Goal: Task Accomplishment & Management: Complete application form

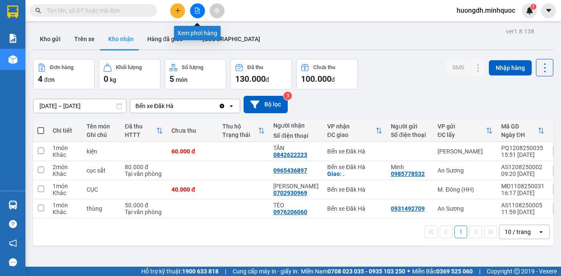
click at [203, 10] on button at bounding box center [197, 10] width 15 height 15
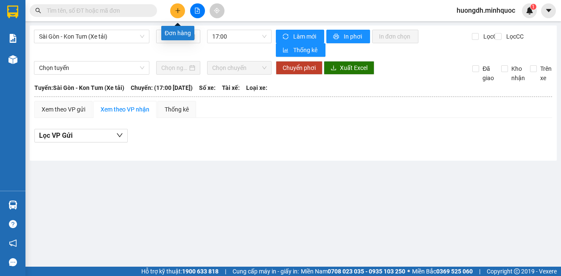
click at [174, 10] on button at bounding box center [177, 10] width 15 height 15
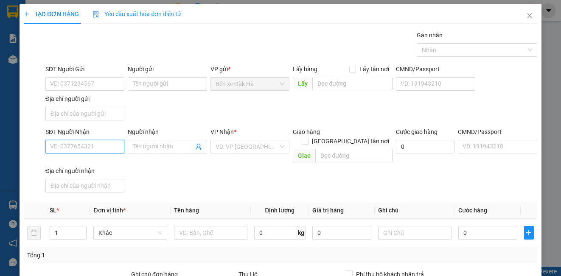
click at [83, 145] on input "SĐT Người Nhận" at bounding box center [84, 147] width 79 height 14
click at [57, 143] on input "092244985" at bounding box center [84, 147] width 79 height 14
type input "0962244985"
click at [109, 160] on div "0962244985 - Thảo" at bounding box center [84, 163] width 68 height 9
type input "Thảo"
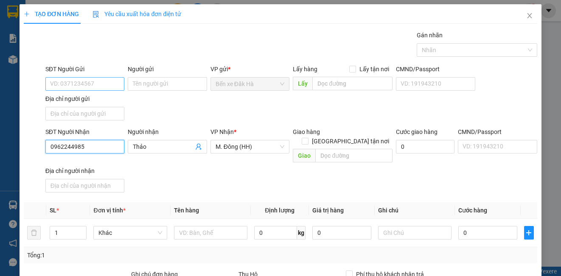
type input "0962244985"
click at [75, 87] on input "SĐT Người Gửi" at bounding box center [84, 84] width 79 height 14
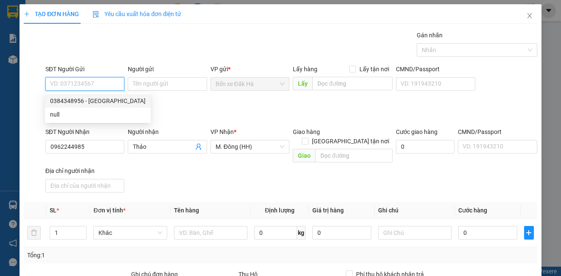
click at [102, 101] on div "0384348956 - [GEOGRAPHIC_DATA]" at bounding box center [97, 100] width 95 height 9
type input "0384348956"
type input "Ý"
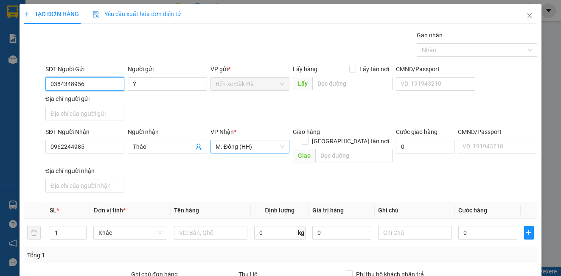
click at [260, 144] on span "M. Đông (HH)" at bounding box center [249, 146] width 69 height 13
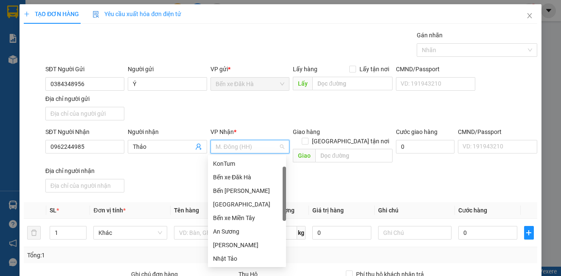
scroll to position [14, 0]
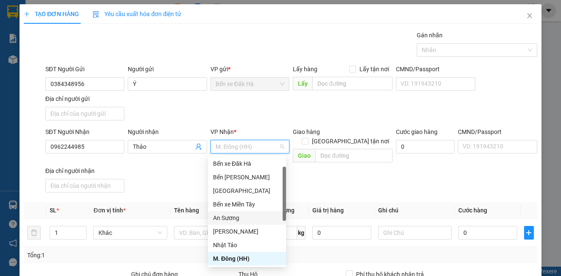
click at [243, 219] on div "An Sương" at bounding box center [247, 217] width 68 height 9
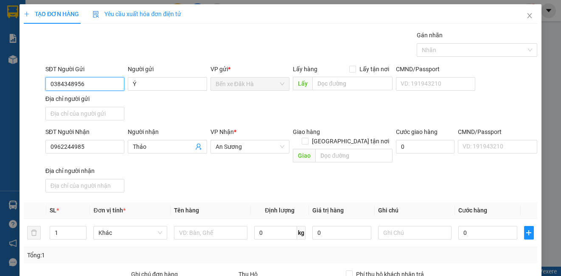
click at [106, 85] on input "0384348956" at bounding box center [84, 84] width 79 height 14
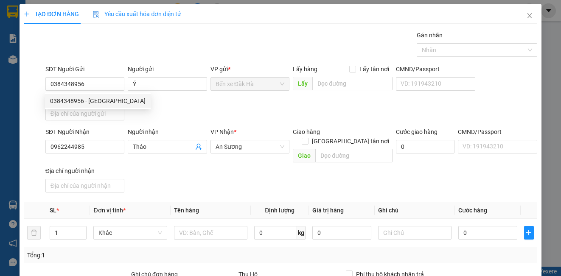
click at [175, 115] on div "SĐT Người Gửi 0384348956 Người gửi Ý VP gửi * Bến xe Đăk Hà Lấy hàng Lấy tận nơ…" at bounding box center [291, 93] width 495 height 59
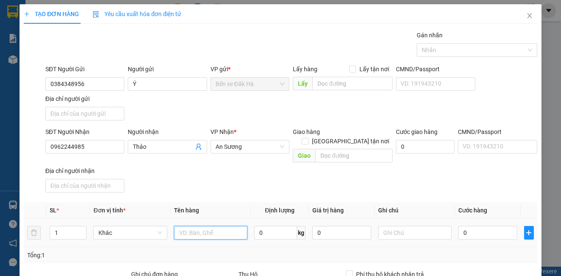
click at [210, 226] on input "text" at bounding box center [210, 233] width 73 height 14
type input "thùng"
click at [475, 226] on input "0" at bounding box center [487, 233] width 59 height 14
type input "1"
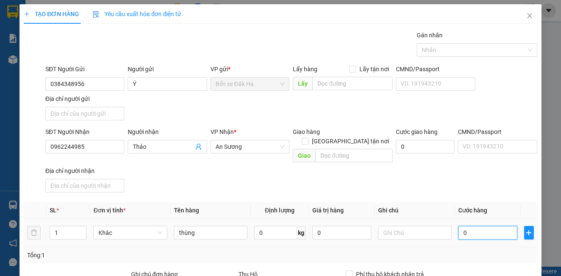
type input "1"
type input "10"
type input "100"
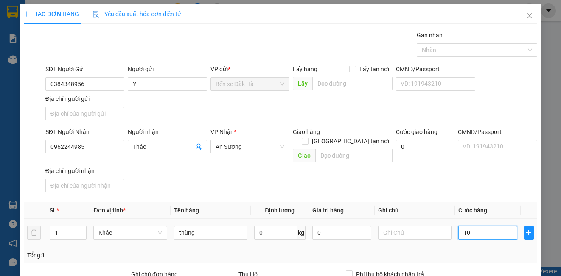
type input "100"
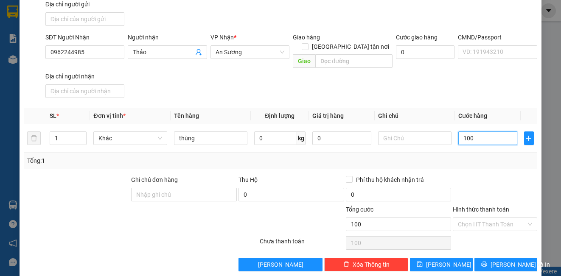
scroll to position [97, 0]
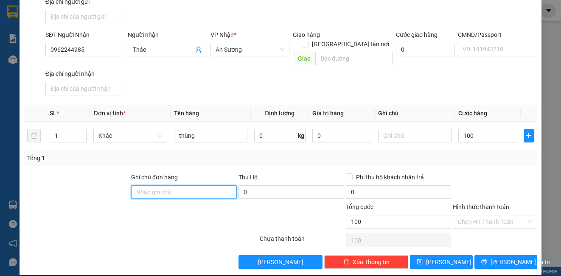
type input "100.000"
click at [212, 185] on input "Ghi chú đơn hàng" at bounding box center [184, 192] width 106 height 14
type input "DH"
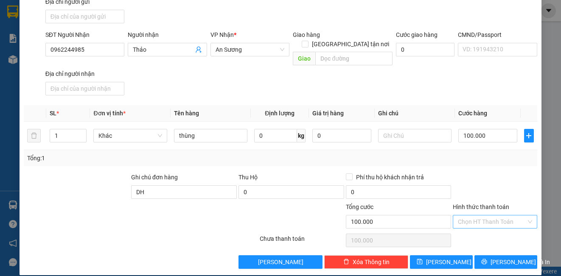
click at [496, 215] on input "Hình thức thanh toán" at bounding box center [492, 221] width 68 height 13
click at [483, 173] on div at bounding box center [495, 188] width 86 height 30
click at [436, 257] on span "[PERSON_NAME]" at bounding box center [448, 261] width 45 height 9
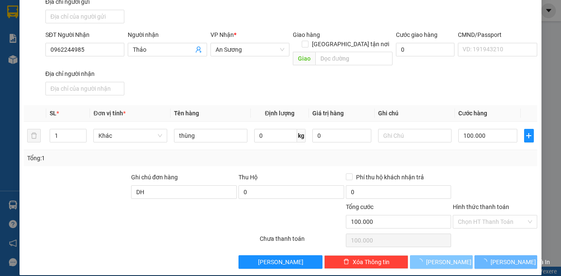
type input "0"
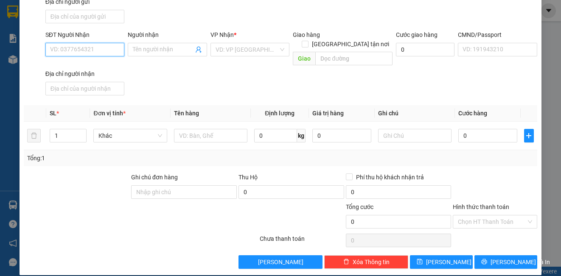
click at [106, 46] on input "SĐT Người Nhận" at bounding box center [84, 50] width 79 height 14
click at [100, 65] on div "0373147324 - Đạt" at bounding box center [84, 66] width 68 height 9
type input "0373147324"
type input "Đạt"
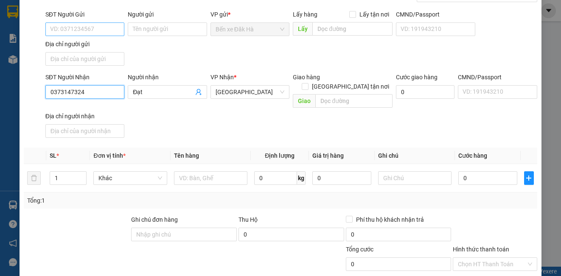
type input "0373147324"
click at [97, 29] on input "SĐT Người Gửi" at bounding box center [84, 29] width 79 height 14
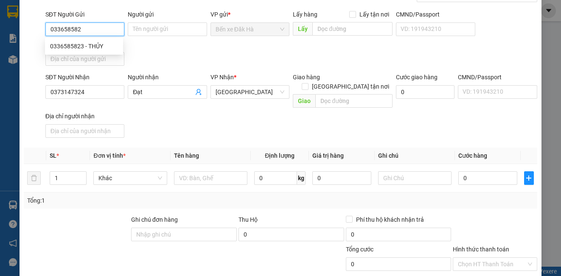
type input "0336585823"
click at [93, 46] on div "0336585823 - THỦY" at bounding box center [84, 46] width 68 height 9
type input "THỦY"
type input "0336585823"
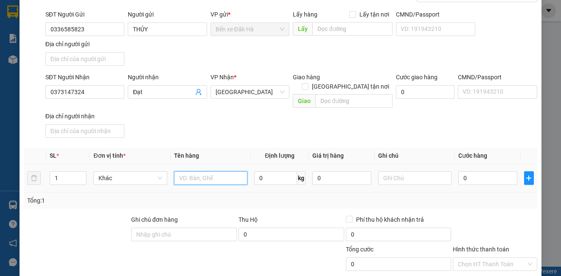
click at [202, 171] on input "text" at bounding box center [210, 178] width 73 height 14
type input "hồ sơ"
click at [467, 171] on input "0" at bounding box center [487, 178] width 59 height 14
type input "3"
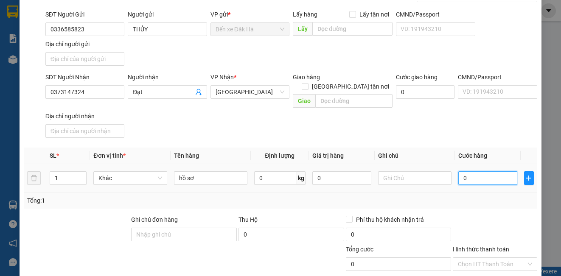
type input "3"
type input "30"
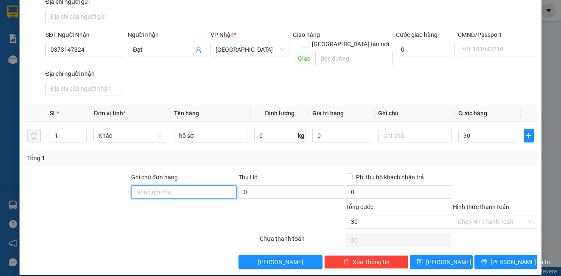
type input "30.000"
click at [161, 185] on input "Ghi chú đơn hàng" at bounding box center [184, 192] width 106 height 14
type input "DH"
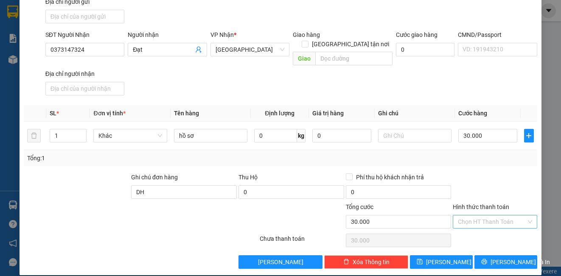
click at [499, 215] on input "Hình thức thanh toán" at bounding box center [492, 221] width 68 height 13
click at [496, 228] on div "Tại văn phòng" at bounding box center [488, 229] width 73 height 9
type input "0"
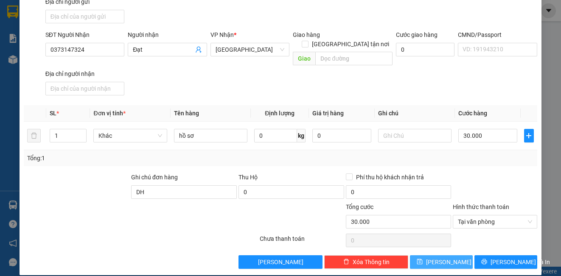
click at [448, 255] on button "[PERSON_NAME]" at bounding box center [441, 262] width 63 height 14
type input "0"
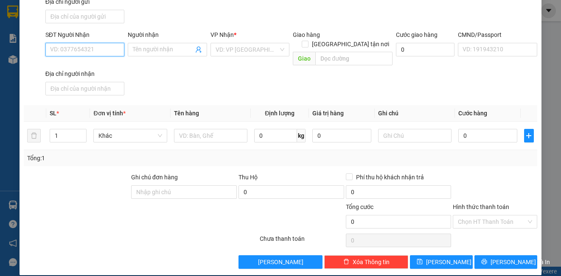
click at [114, 50] on input "SĐT Người Nhận" at bounding box center [84, 50] width 79 height 14
click at [78, 66] on div "0905772389 - Ngân" at bounding box center [84, 66] width 68 height 9
type input "0905772389"
type input "Ngân"
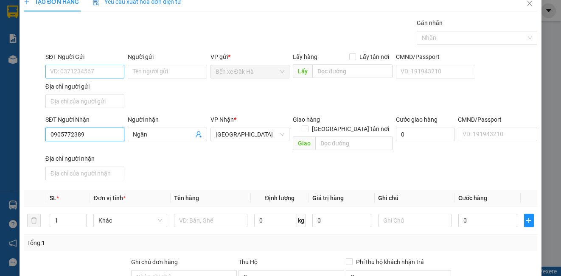
type input "0905772389"
click at [97, 67] on input "SĐT Người Gửi" at bounding box center [84, 72] width 79 height 14
click at [106, 69] on input "SĐT Người Gửi" at bounding box center [84, 72] width 79 height 14
click at [105, 69] on input "0905" at bounding box center [84, 72] width 79 height 14
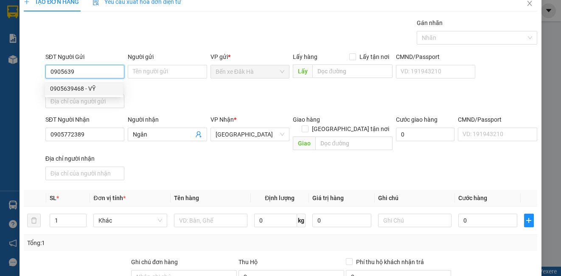
click at [96, 90] on div "0905639468 - VỸ" at bounding box center [84, 88] width 68 height 9
type input "0905639468"
type input "VỸ"
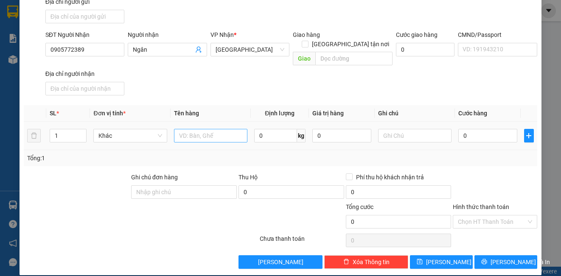
type input "0905639468"
click at [206, 129] on input "text" at bounding box center [210, 136] width 73 height 14
type input "kiện"
click at [476, 129] on input "0" at bounding box center [487, 136] width 59 height 14
type input "3"
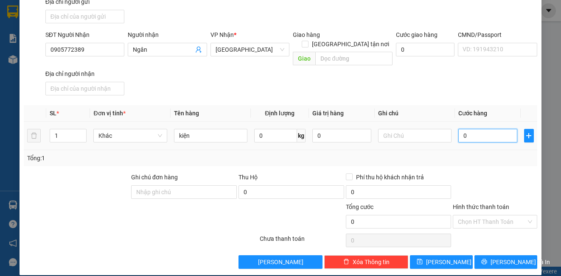
type input "3"
type input "30"
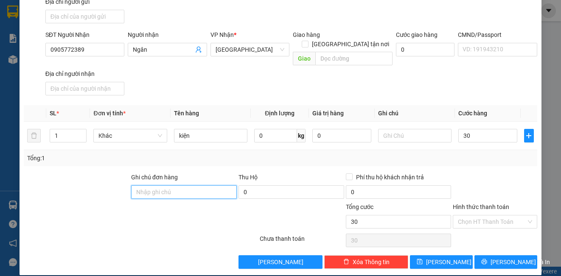
type input "30.000"
click at [185, 185] on input "Ghi chú đơn hàng" at bounding box center [184, 192] width 106 height 14
type input "DH"
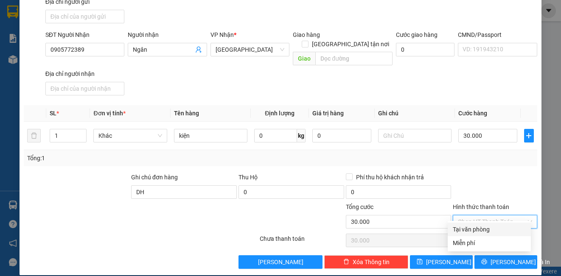
click at [476, 215] on input "Hình thức thanh toán" at bounding box center [492, 221] width 68 height 13
click at [476, 231] on div "Tại văn phòng" at bounding box center [488, 229] width 73 height 9
type input "0"
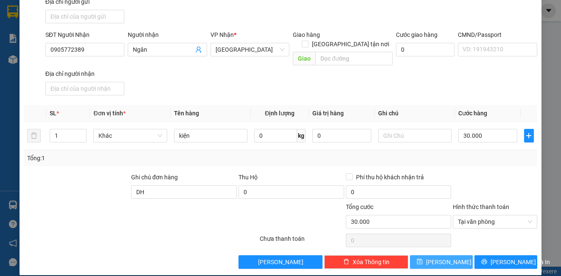
click at [457, 255] on button "[PERSON_NAME]" at bounding box center [441, 262] width 63 height 14
type input "0"
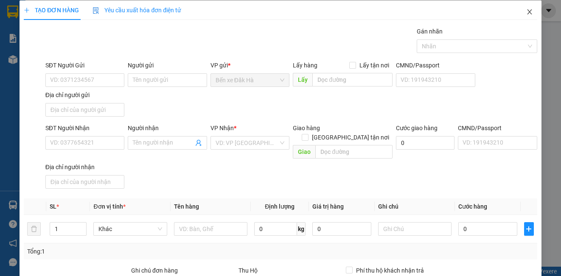
scroll to position [0, 0]
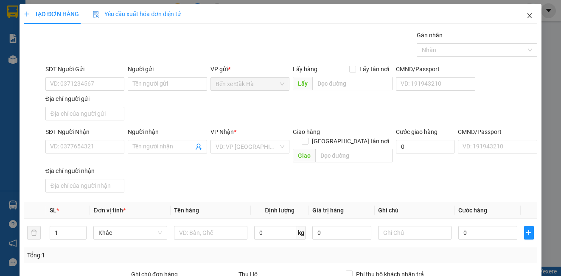
click at [527, 17] on icon "close" at bounding box center [529, 15] width 5 height 5
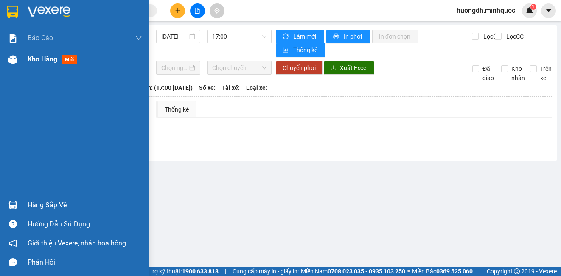
click at [14, 63] on img at bounding box center [12, 59] width 9 height 9
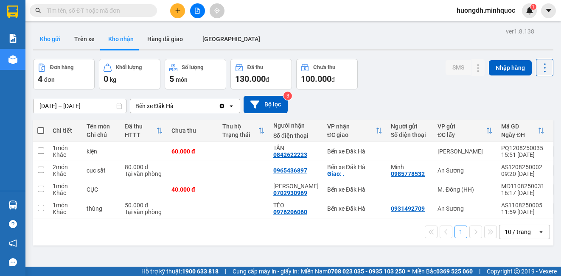
click at [47, 43] on button "Kho gửi" at bounding box center [50, 39] width 34 height 20
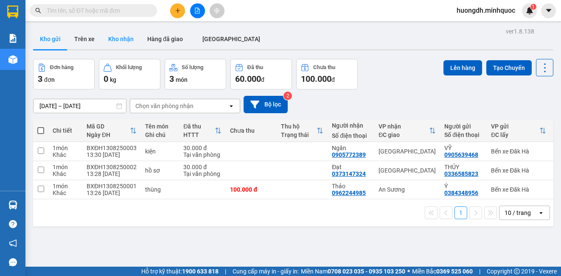
click at [123, 43] on button "Kho nhận" at bounding box center [120, 39] width 39 height 20
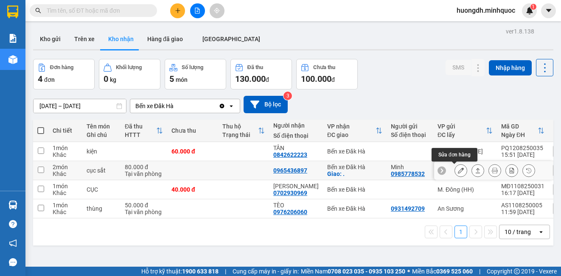
click at [457, 171] on button at bounding box center [461, 170] width 12 height 15
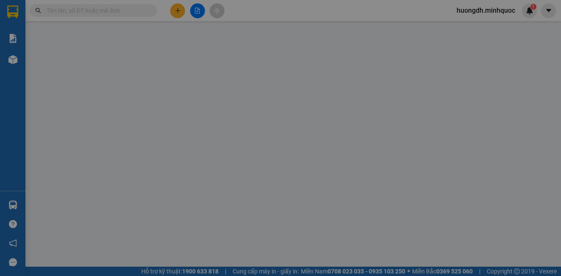
type input "0985778532"
type input "Minh"
type input "0965436897"
checkbox input "true"
type input "."
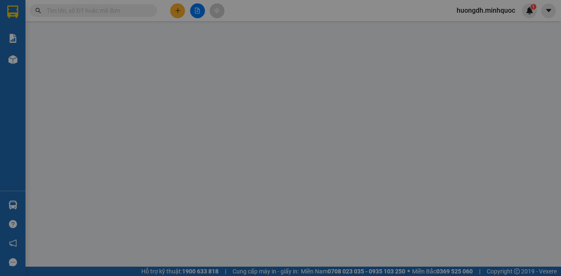
type input "80.000"
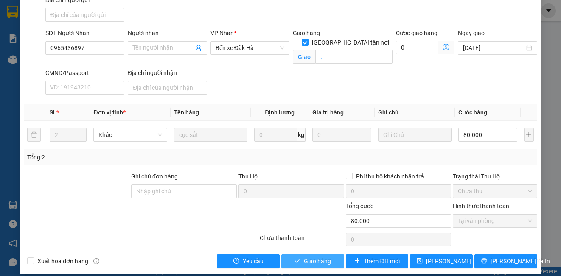
scroll to position [118, 0]
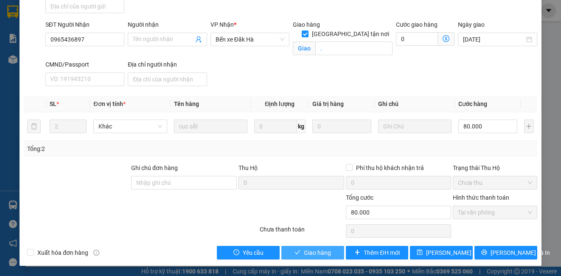
click at [320, 251] on span "Giao hàng" at bounding box center [317, 252] width 27 height 9
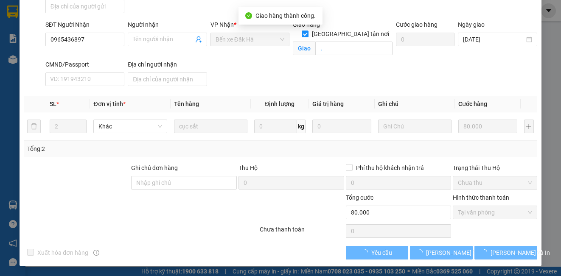
scroll to position [0, 0]
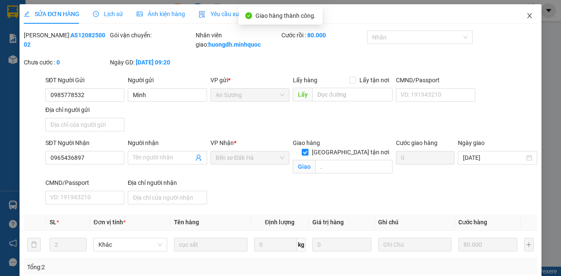
click at [526, 16] on icon "close" at bounding box center [529, 15] width 7 height 7
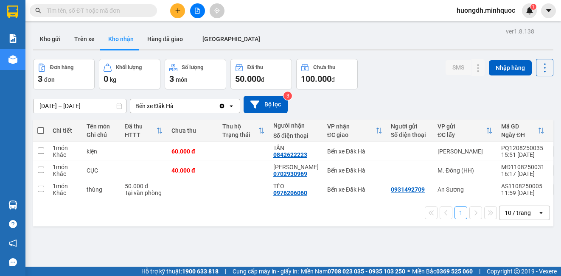
click at [84, 101] on input "[DATE] – [DATE]" at bounding box center [79, 106] width 92 height 14
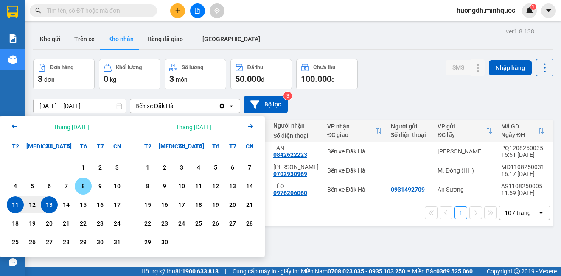
click at [77, 190] on div "8" at bounding box center [83, 186] width 12 height 10
click at [53, 207] on div "13" at bounding box center [49, 205] width 12 height 10
type input "[DATE] – [DATE]"
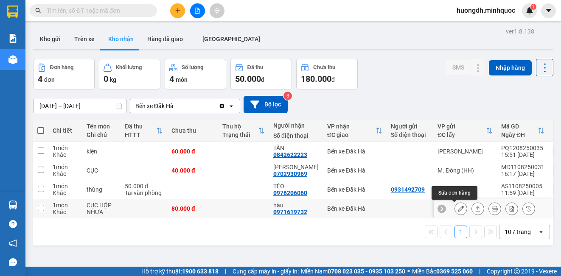
click at [458, 209] on icon at bounding box center [461, 209] width 6 height 6
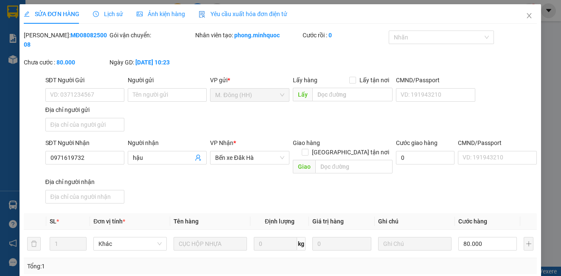
type input "0971619732"
type input "hậu"
type input "80.000"
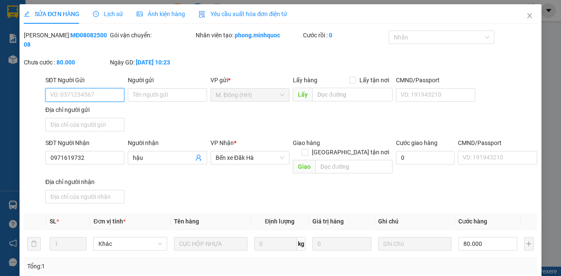
scroll to position [108, 0]
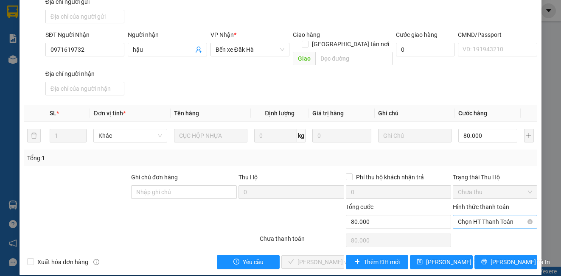
click at [477, 216] on span "Chọn HT Thanh Toán" at bounding box center [495, 221] width 74 height 13
click at [477, 229] on div "Tại văn phòng" at bounding box center [488, 229] width 73 height 9
type input "0"
click at [314, 257] on button "[PERSON_NAME] và Giao hàng" at bounding box center [312, 262] width 63 height 14
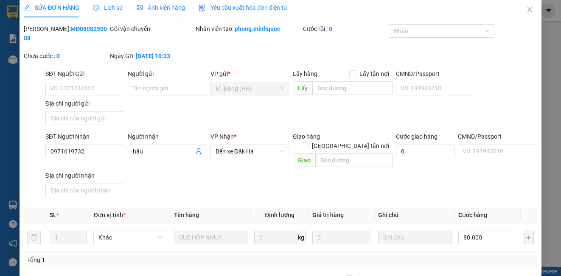
scroll to position [0, 0]
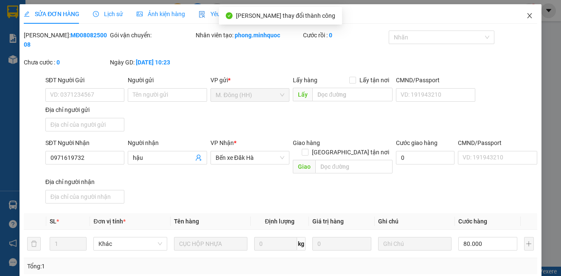
click at [526, 18] on icon "close" at bounding box center [529, 15] width 7 height 7
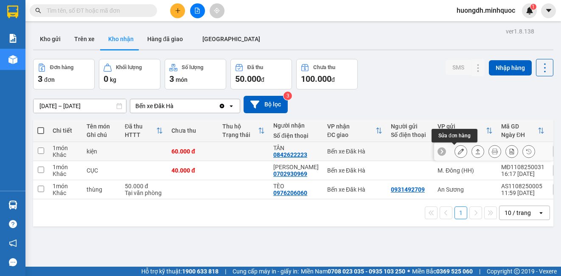
click at [458, 152] on icon at bounding box center [461, 151] width 6 height 6
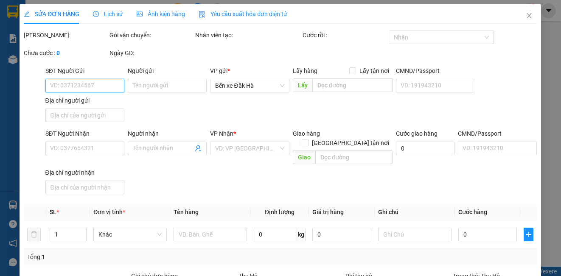
type input "0842622223"
type input "TÂN"
type input "60.000"
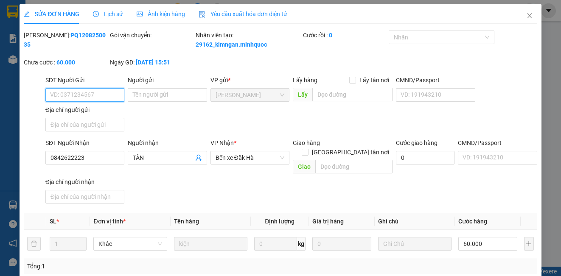
scroll to position [95, 0]
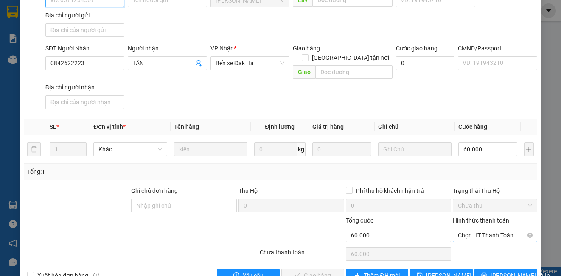
click at [479, 236] on span "Chọn HT Thanh Toán" at bounding box center [495, 235] width 74 height 13
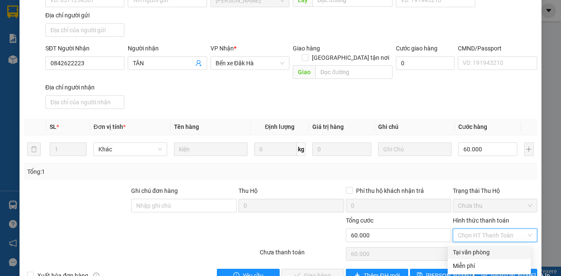
click at [474, 254] on div "Tại văn phòng" at bounding box center [488, 252] width 73 height 9
type input "0"
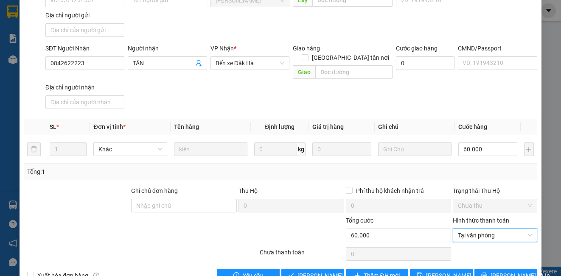
scroll to position [117, 0]
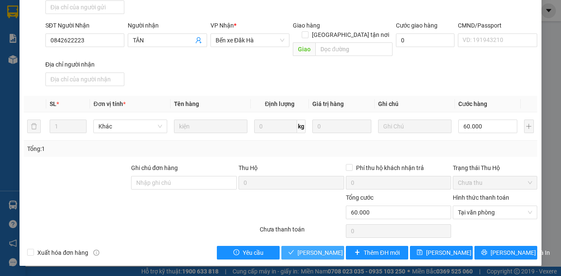
click at [324, 246] on button "[PERSON_NAME] và Giao hàng" at bounding box center [312, 253] width 63 height 14
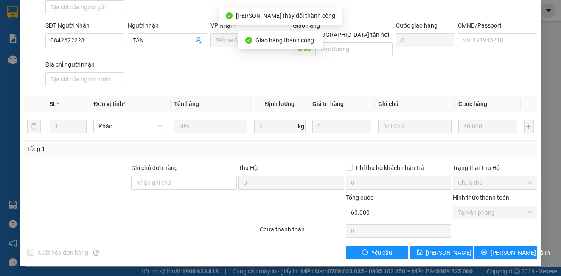
click at [263, 207] on div at bounding box center [302, 208] width 86 height 30
